Goal: Go to known website: Go to known website

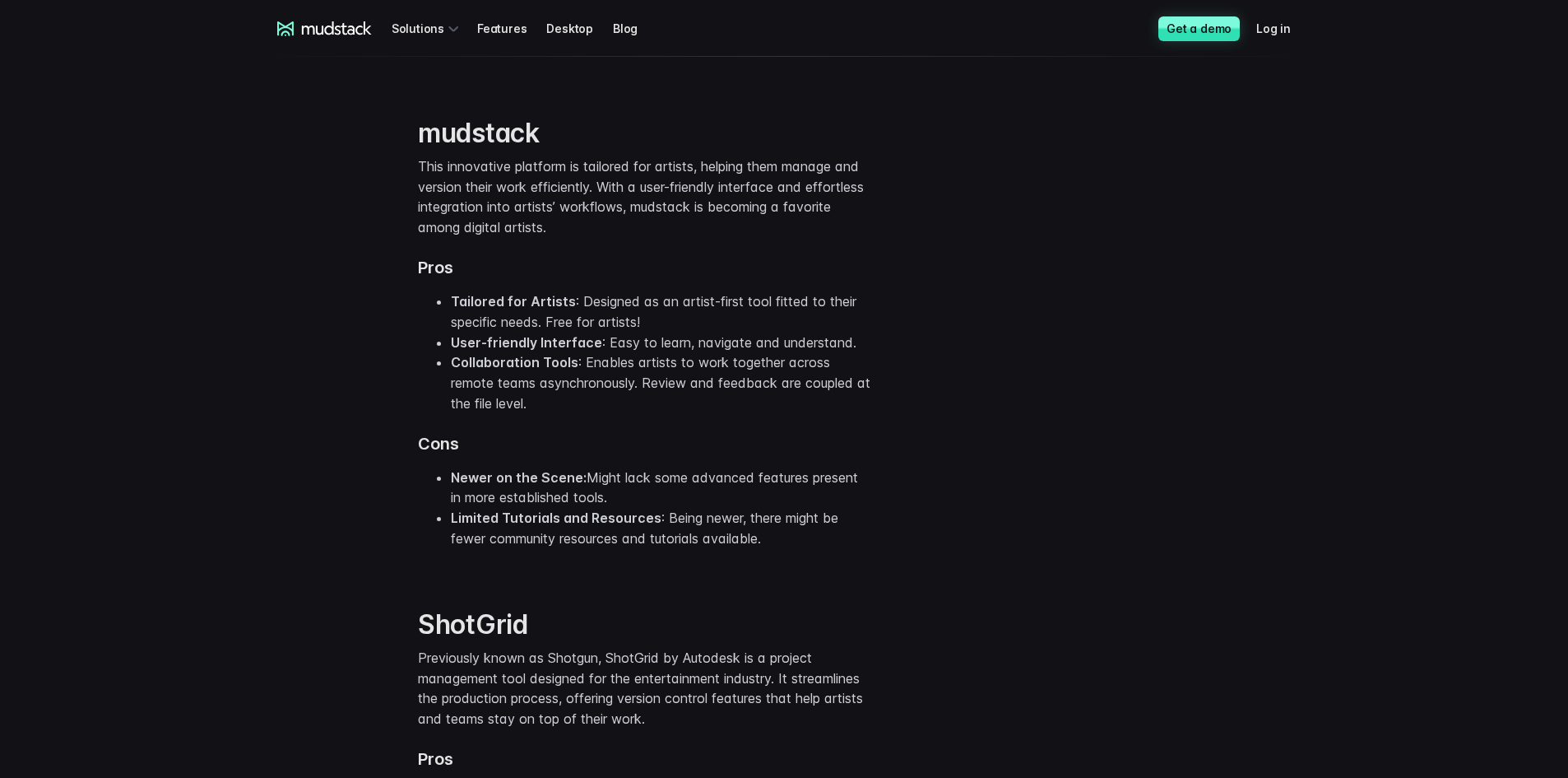
scroll to position [3455, 0]
click at [484, 147] on strong "mudstack" at bounding box center [479, 131] width 122 height 32
copy strong "mudstack"
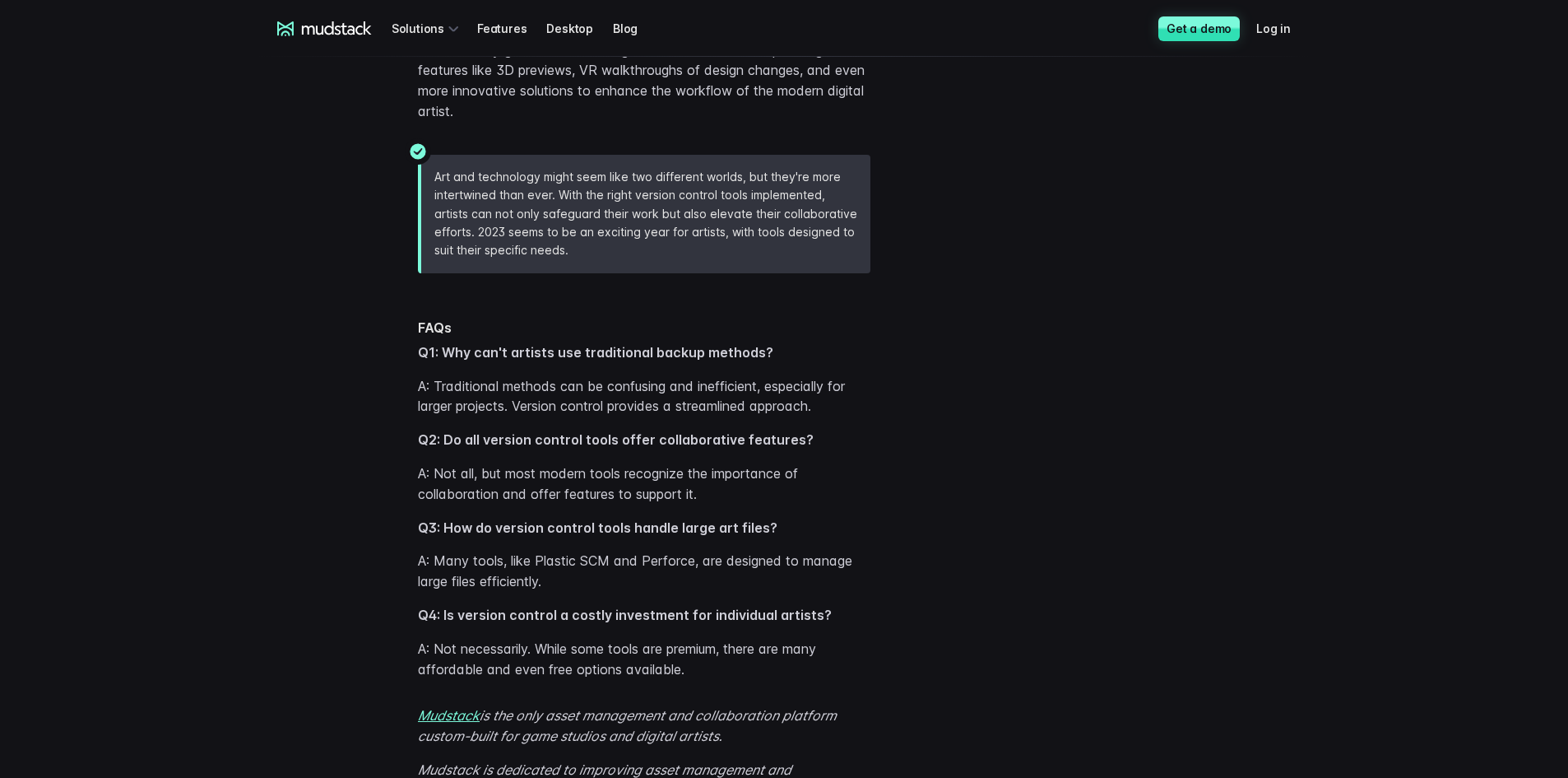
scroll to position [4772, 0]
